Goal: Task Accomplishment & Management: Complete application form

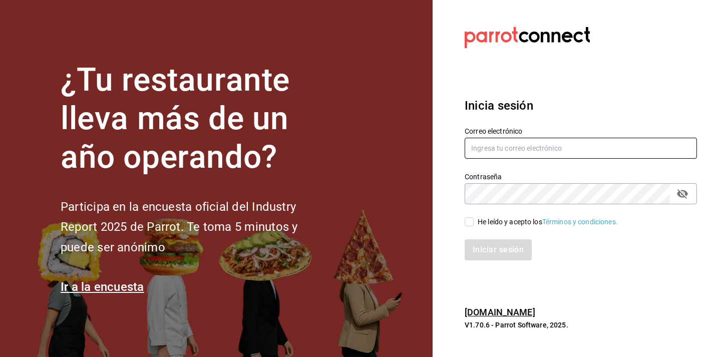
drag, startPoint x: 522, startPoint y: 162, endPoint x: 523, endPoint y: 151, distance: 11.0
click at [525, 162] on div "Contraseña Contraseña" at bounding box center [574, 182] width 244 height 44
click at [523, 150] on input "text" at bounding box center [580, 148] width 232 height 21
type input "sistemas@casa-toho.com"
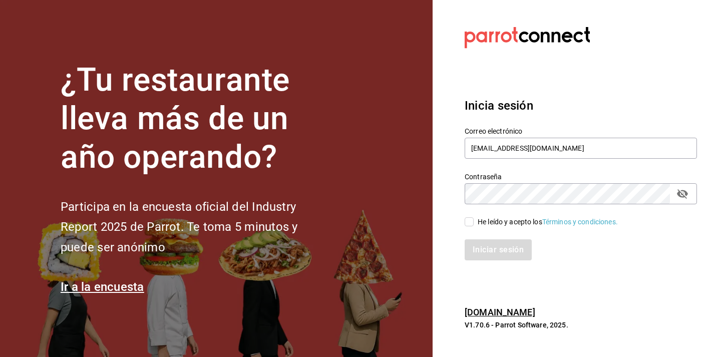
click at [464, 225] on input "He leído y acepto los Términos y condiciones." at bounding box center [468, 221] width 9 height 9
checkbox input "true"
click at [485, 248] on button "Iniciar sesión" at bounding box center [498, 249] width 68 height 21
